Goal: Task Accomplishment & Management: Use online tool/utility

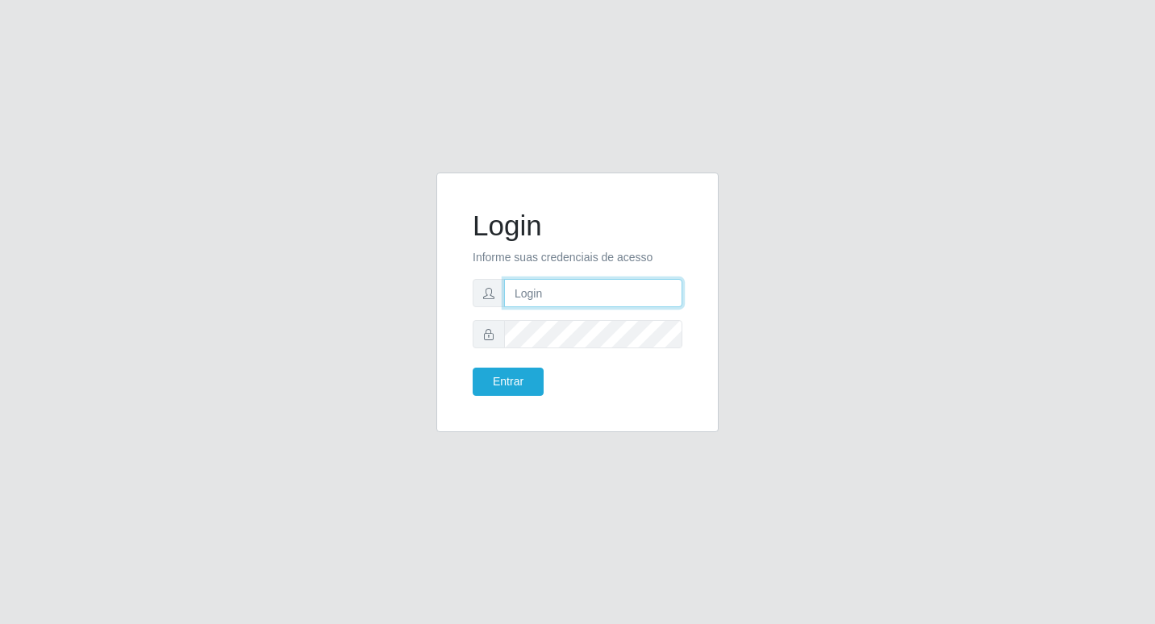
click at [528, 288] on input "text" at bounding box center [593, 293] width 178 height 28
type input "[PERSON_NAME]@b6"
click at [523, 381] on button "Entrar" at bounding box center [508, 382] width 71 height 28
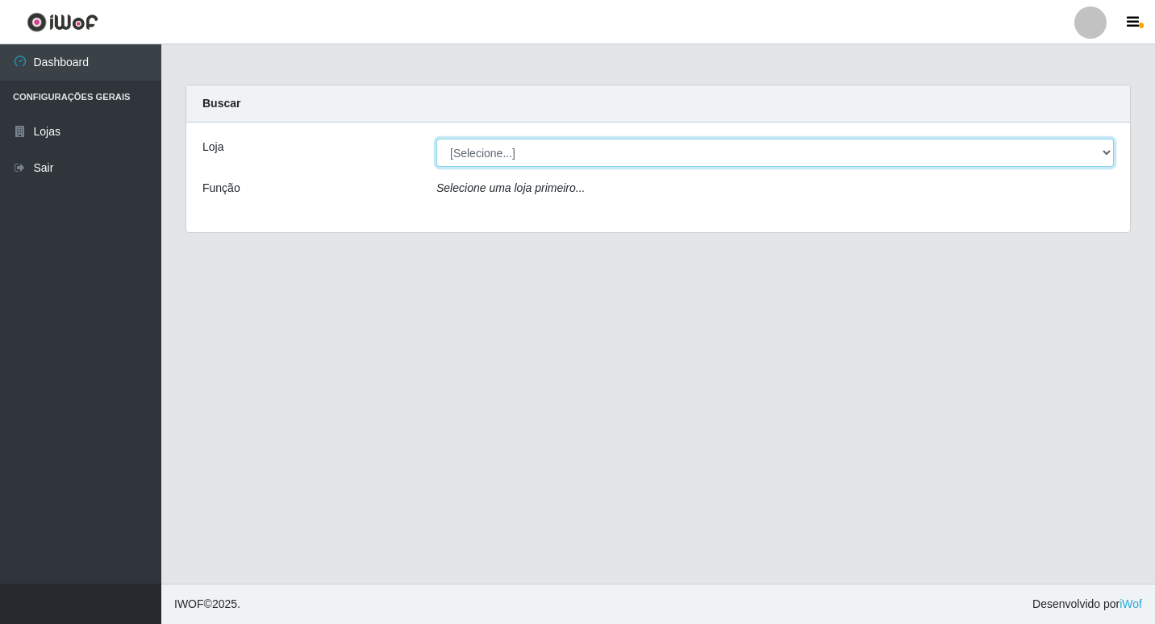
click at [1109, 150] on select "[Selecione...] Bemais Supermercados - B6 Colibris" at bounding box center [774, 153] width 677 height 28
select select "406"
click at [436, 139] on select "[Selecione...] Bemais Supermercados - B6 Colibris" at bounding box center [774, 153] width 677 height 28
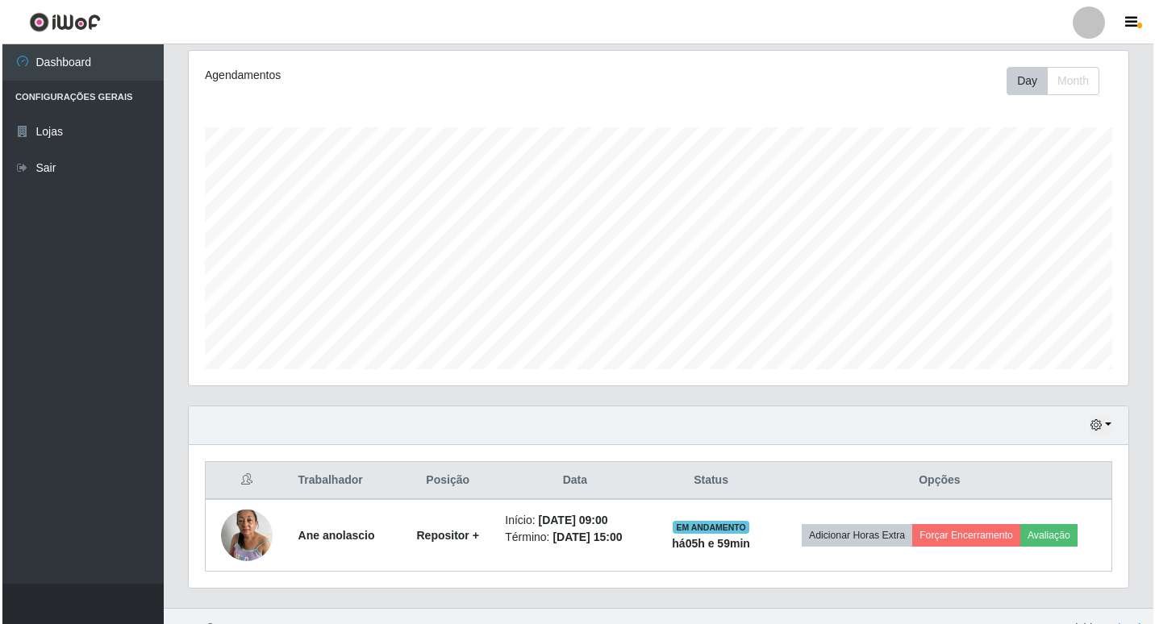
scroll to position [231, 0]
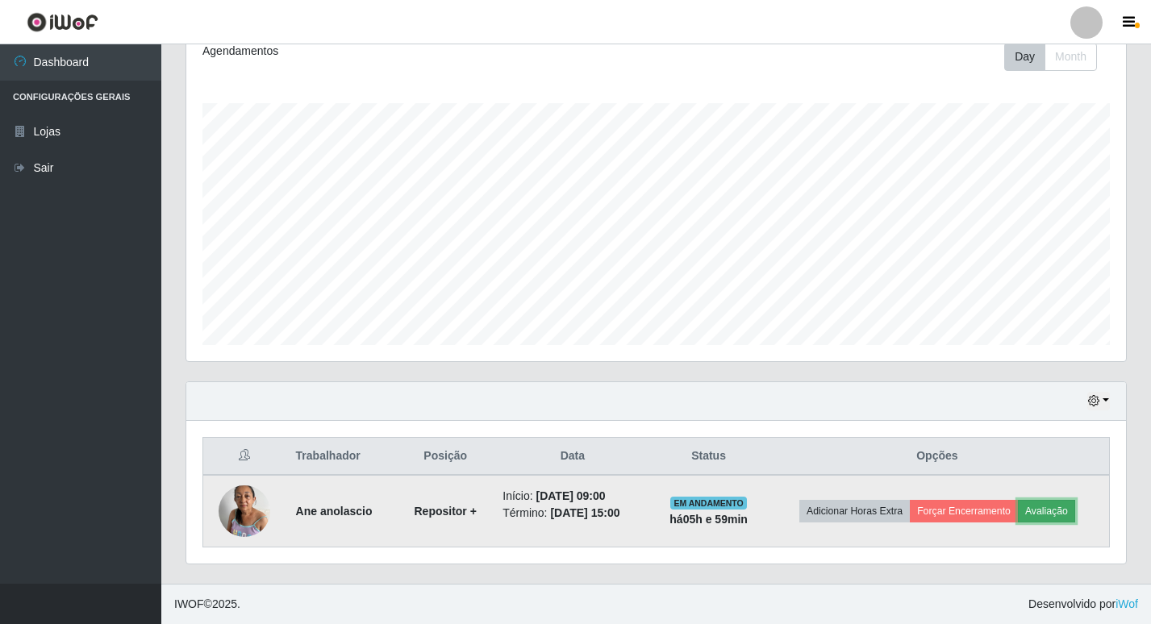
click at [1058, 507] on button "Avaliação" at bounding box center [1046, 511] width 57 height 23
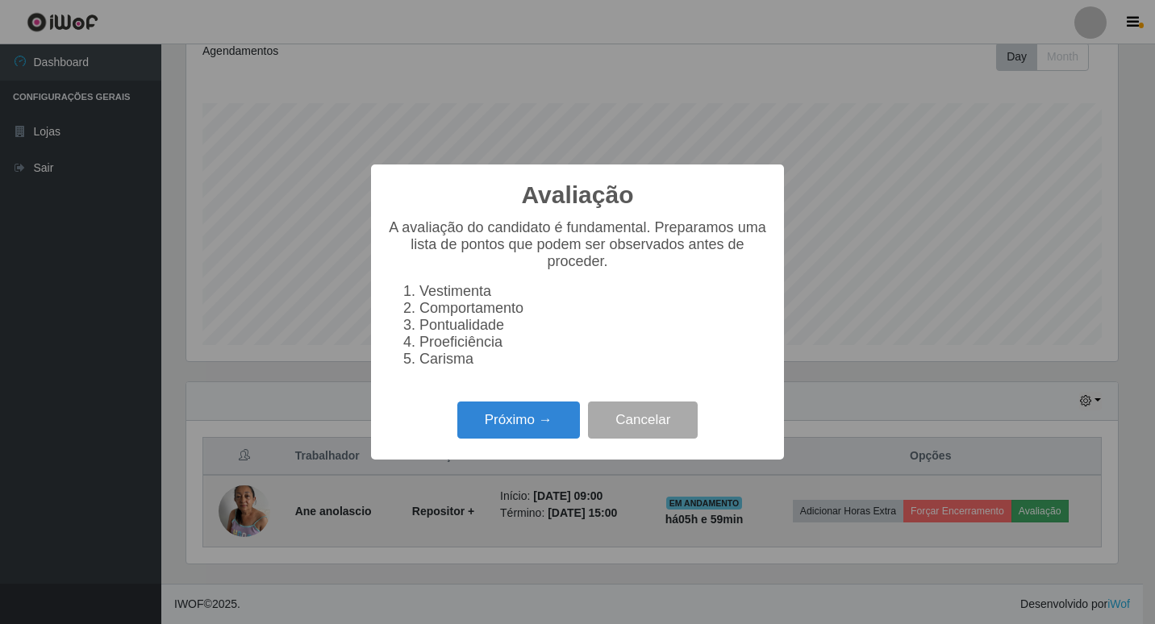
scroll to position [335, 932]
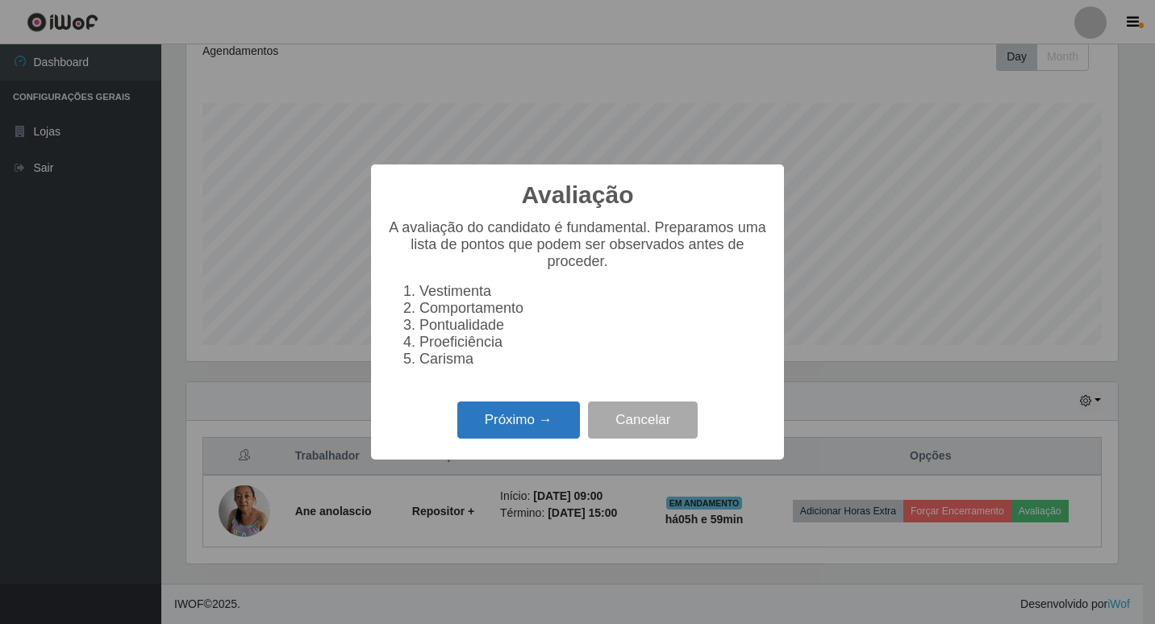
click at [551, 433] on button "Próximo →" at bounding box center [518, 421] width 123 height 38
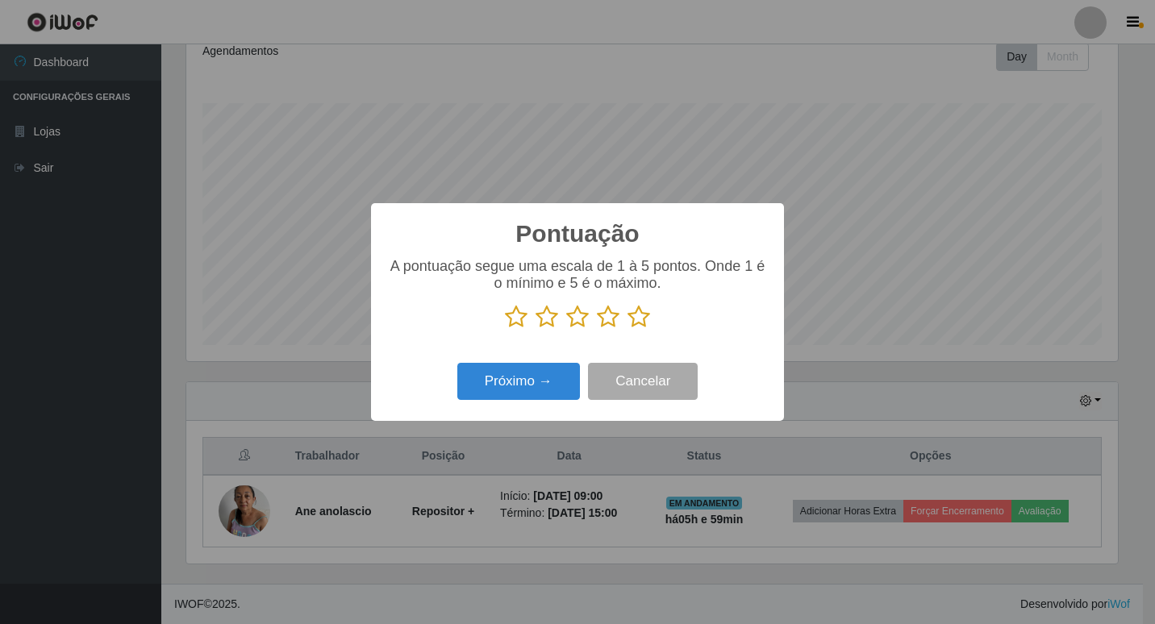
click at [639, 320] on icon at bounding box center [638, 317] width 23 height 24
click at [627, 329] on input "radio" at bounding box center [627, 329] width 0 height 0
click at [538, 376] on button "Próximo →" at bounding box center [518, 382] width 123 height 38
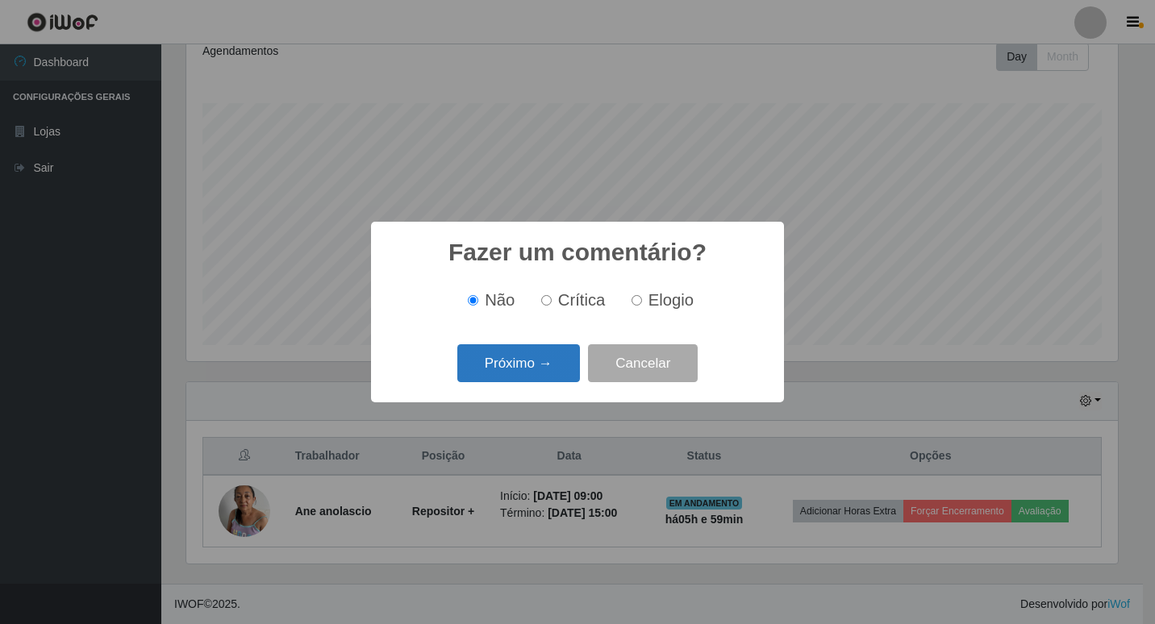
click at [540, 365] on button "Próximo →" at bounding box center [518, 363] width 123 height 38
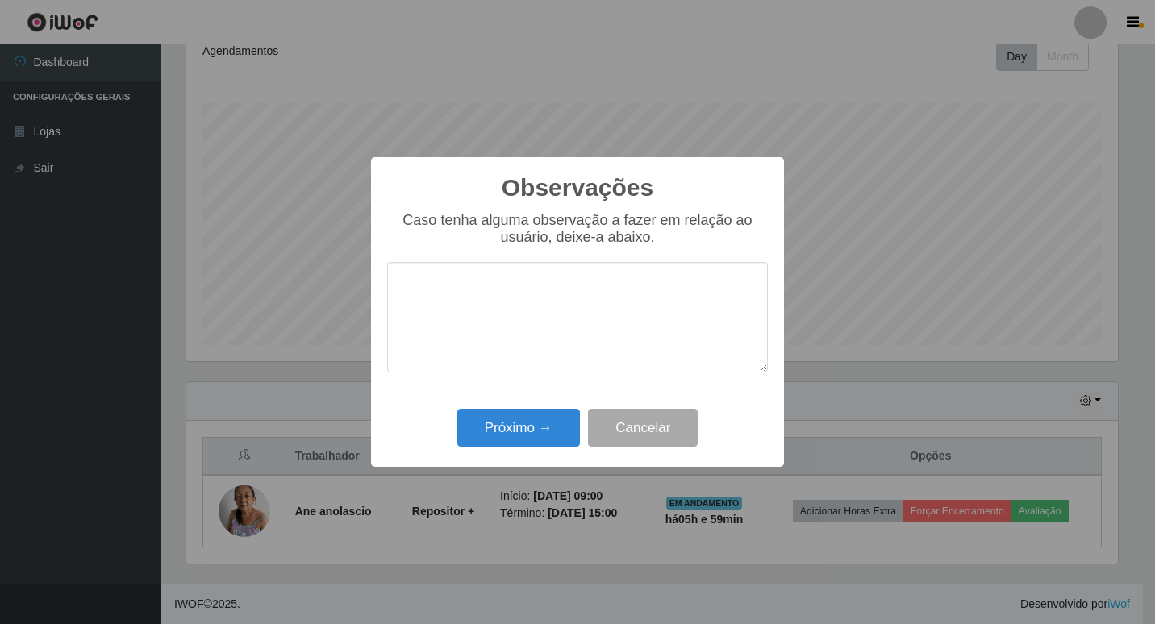
click at [540, 365] on div "Caso tenha alguma observação a fazer em relação ao usuário, deixe-a abaixo." at bounding box center [577, 300] width 381 height 177
drag, startPoint x: 540, startPoint y: 365, endPoint x: 546, endPoint y: 418, distance: 52.7
click at [546, 418] on button "Próximo →" at bounding box center [518, 428] width 123 height 38
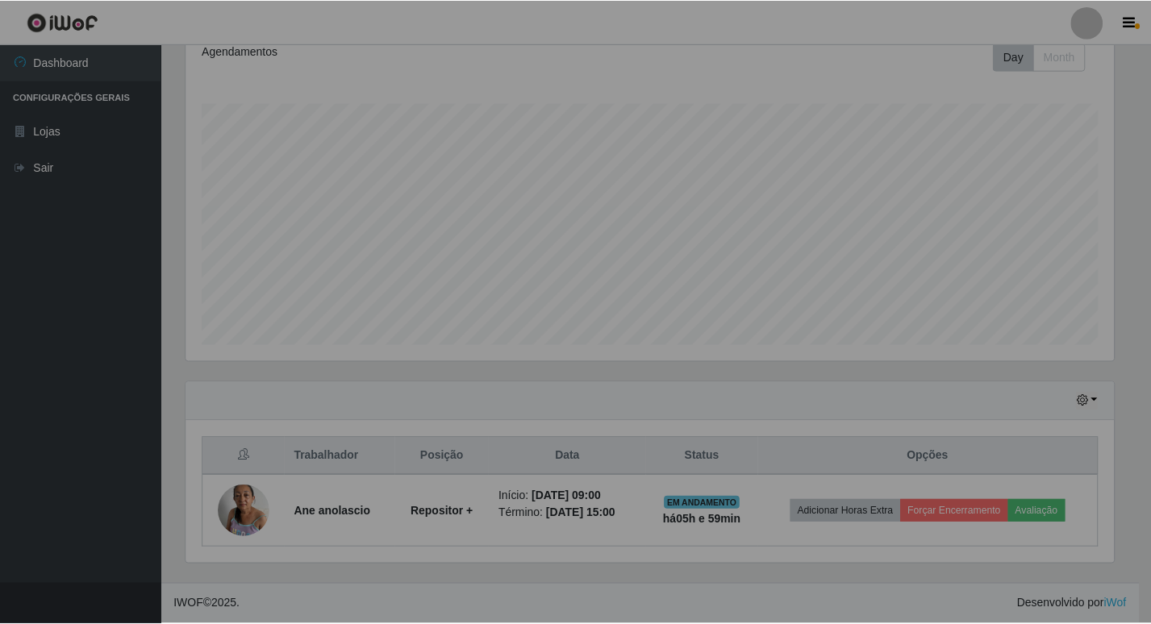
scroll to position [335, 940]
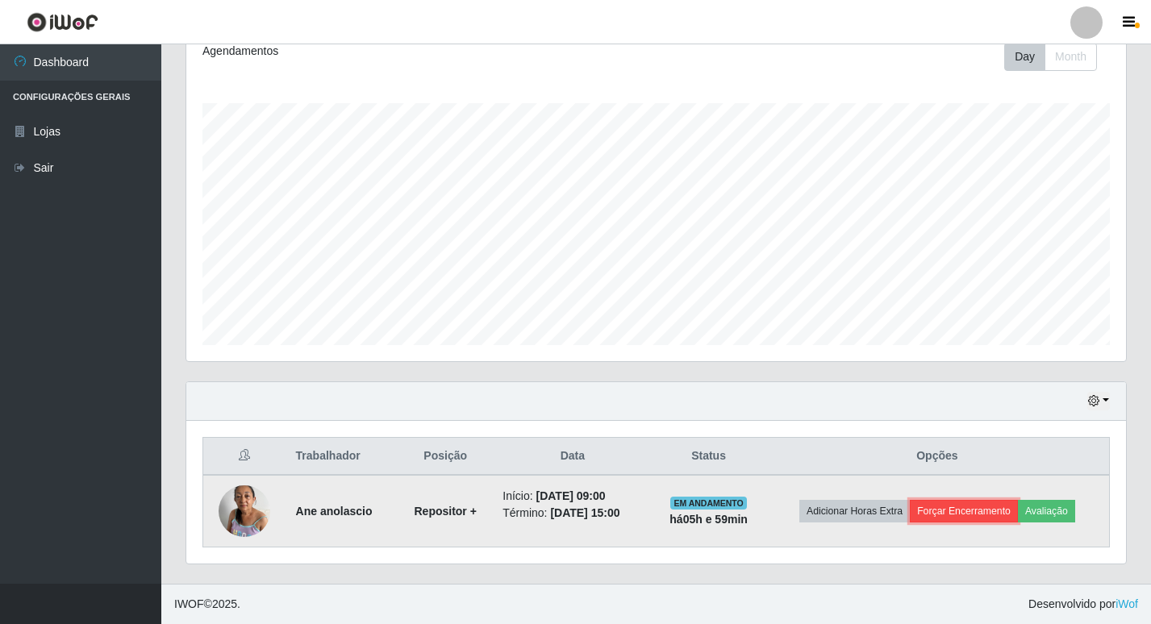
click at [984, 513] on button "Forçar Encerramento" at bounding box center [964, 511] width 108 height 23
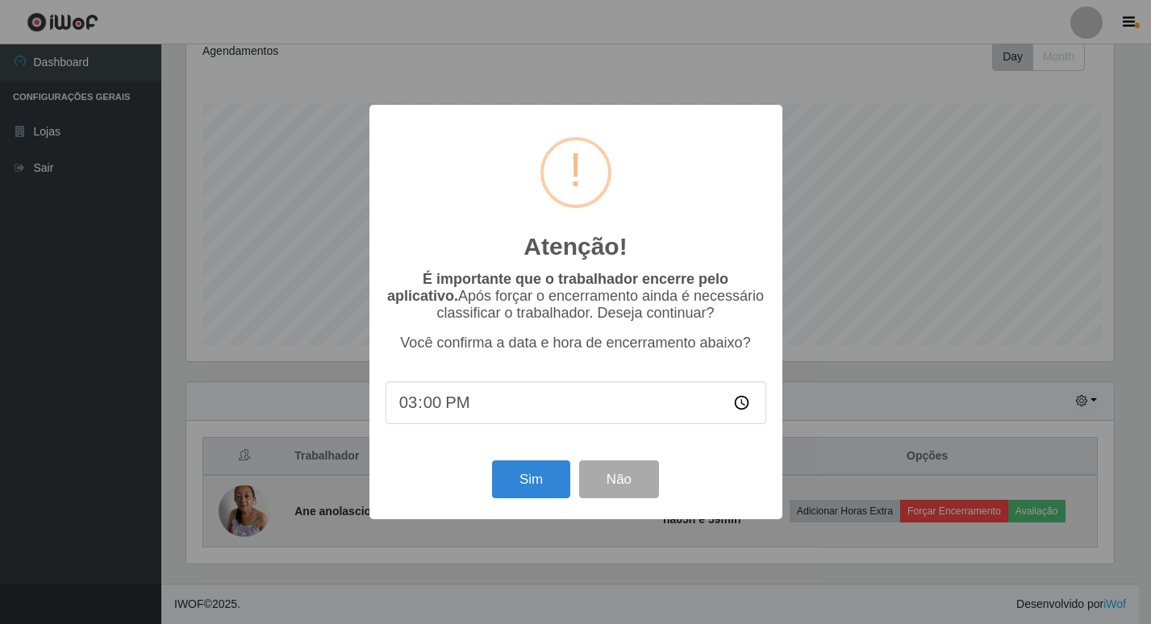
scroll to position [335, 932]
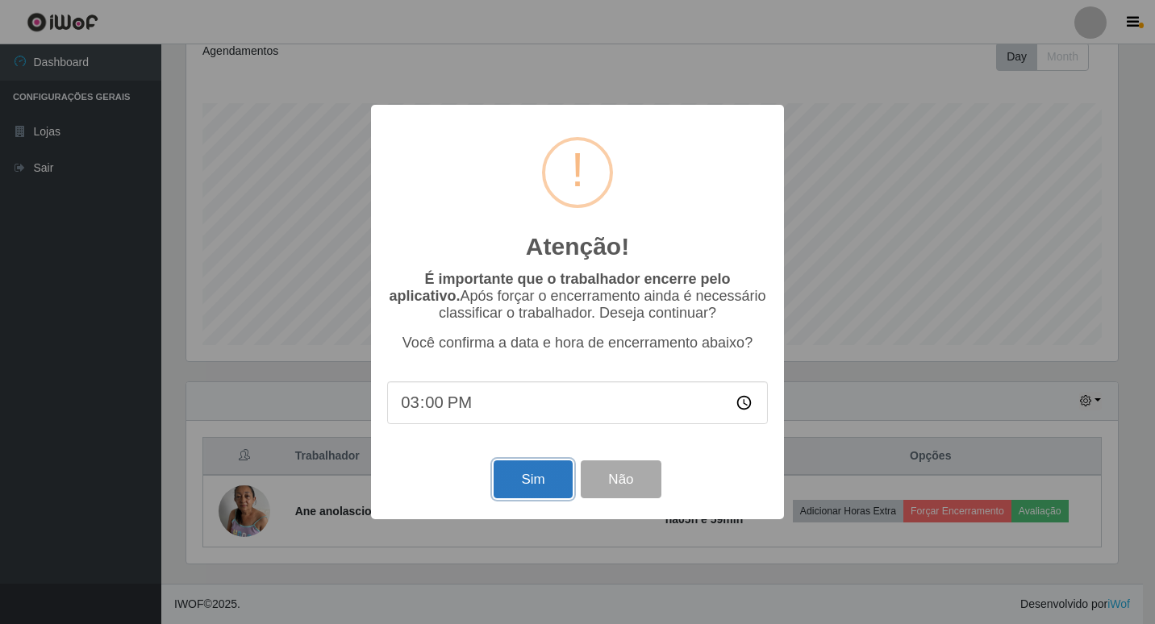
click at [535, 475] on button "Sim" at bounding box center [533, 480] width 78 height 38
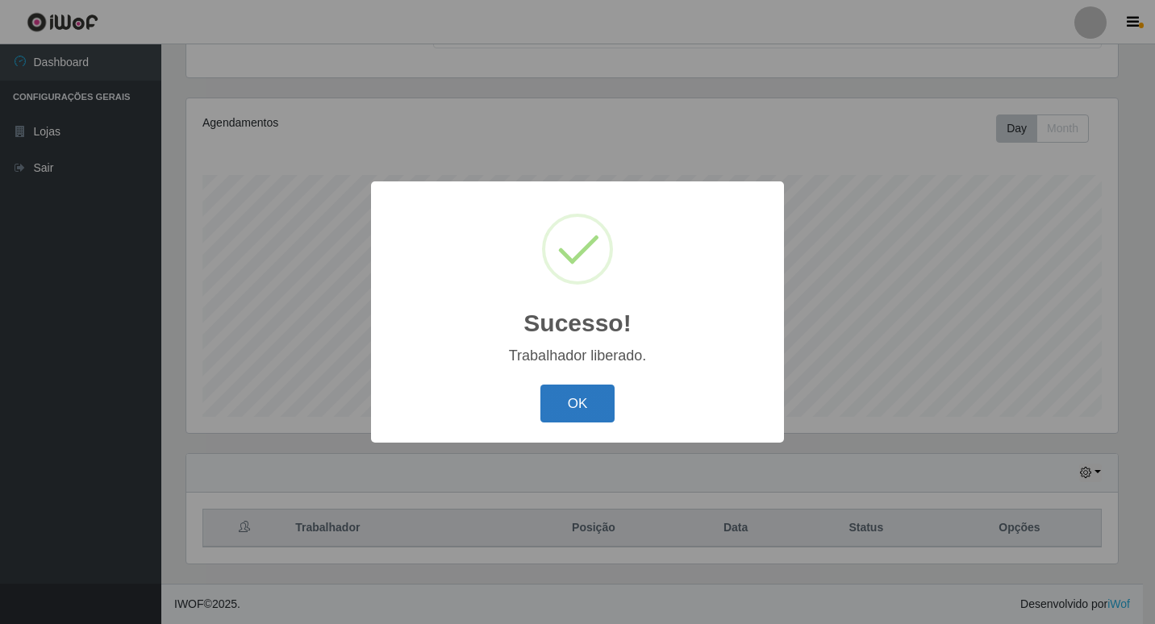
click at [582, 405] on button "OK" at bounding box center [577, 404] width 75 height 38
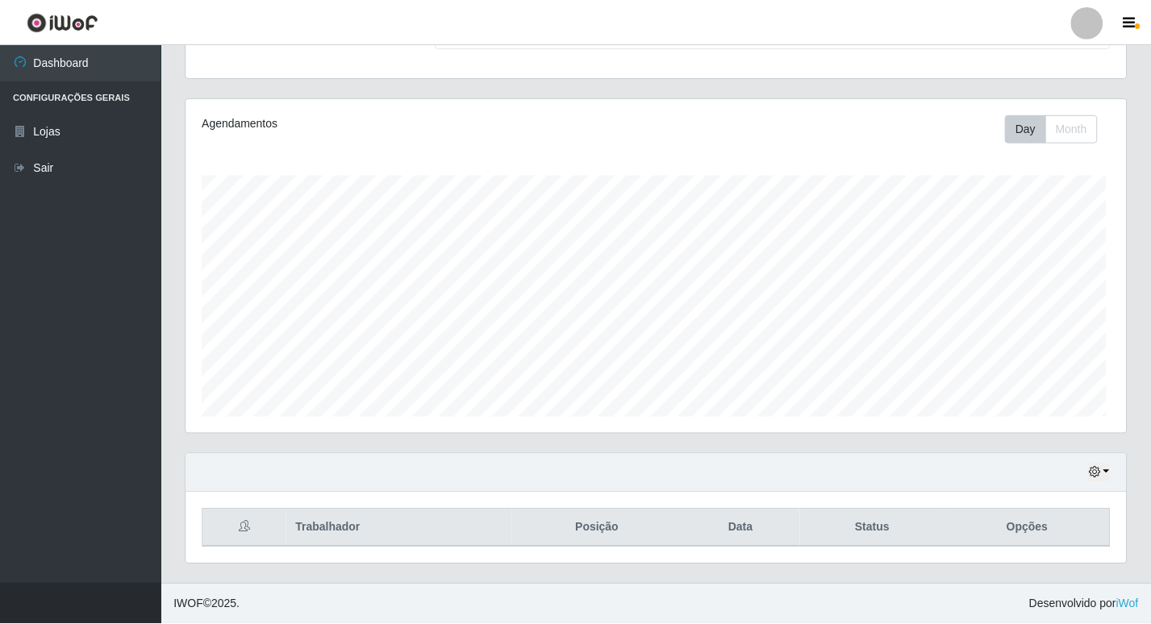
scroll to position [335, 940]
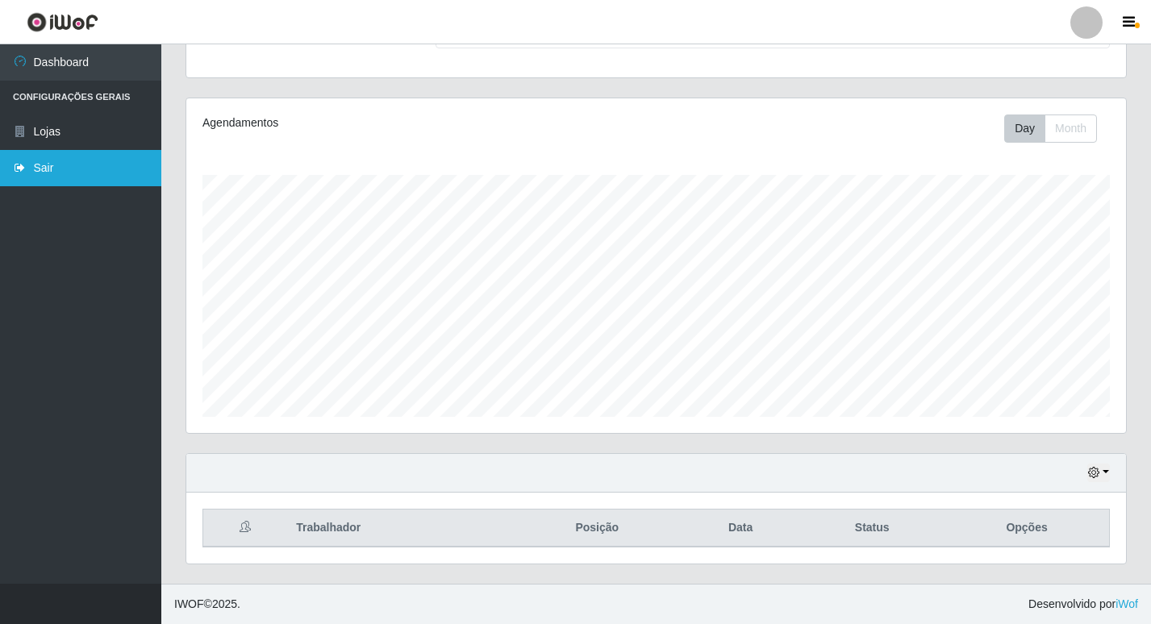
click at [60, 172] on link "Sair" at bounding box center [80, 168] width 161 height 36
